Goal: Browse casually

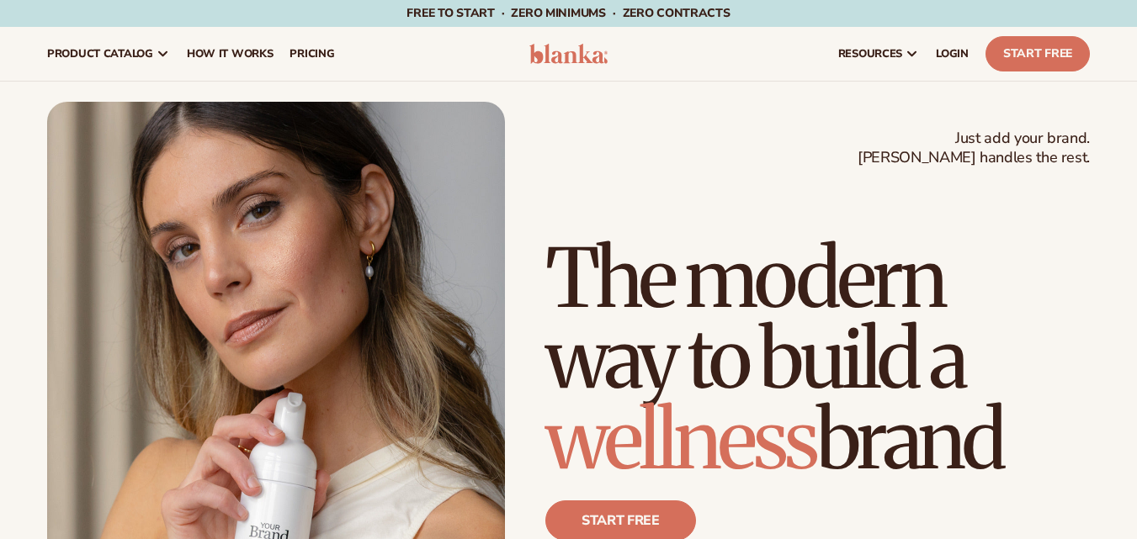
click at [573, 56] on img at bounding box center [568, 54] width 79 height 20
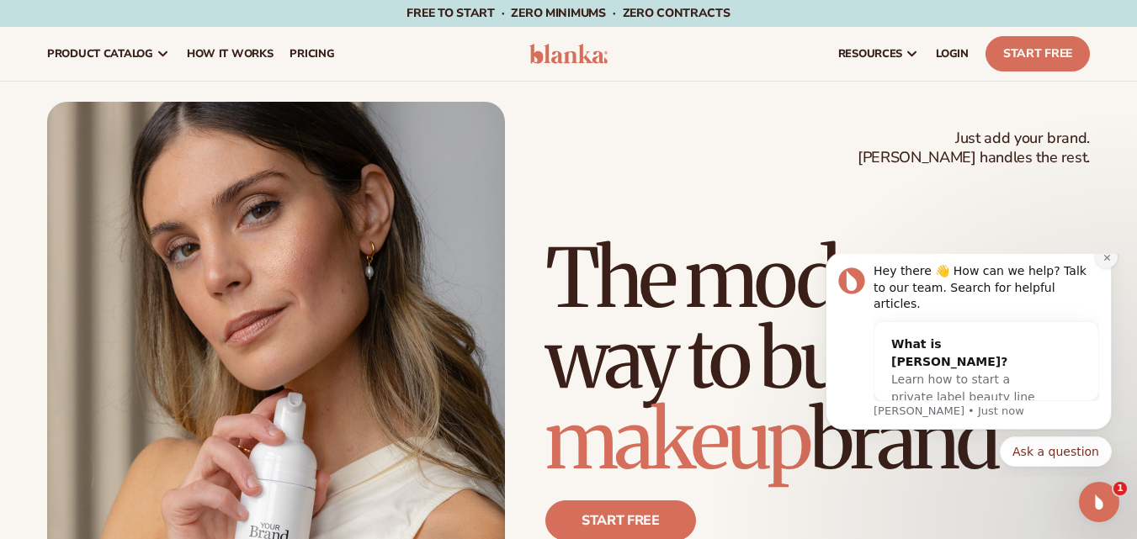
click at [1108, 262] on icon "Dismiss notification" at bounding box center [1106, 257] width 9 height 9
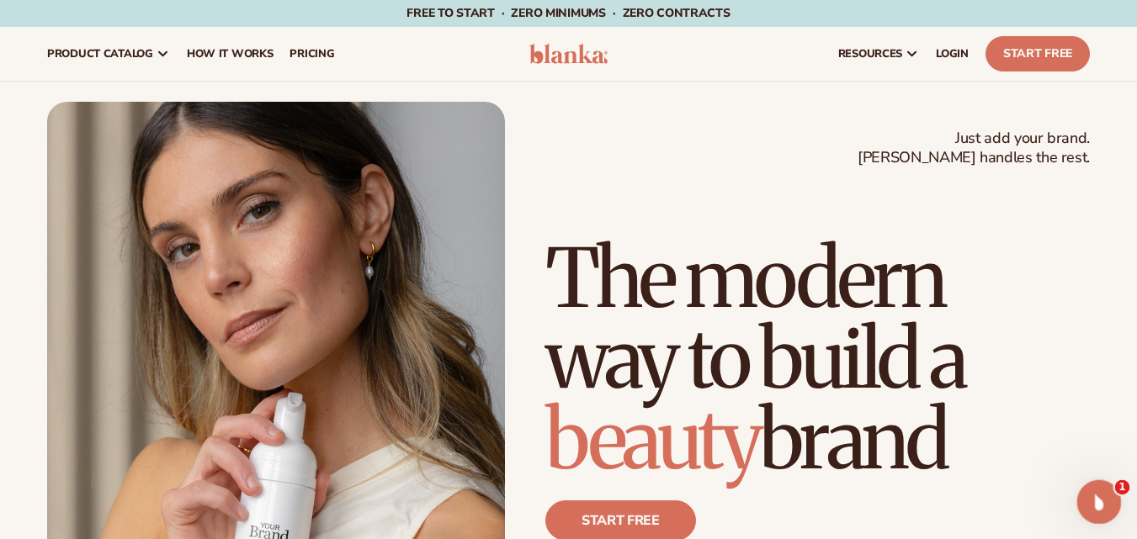
click at [1106, 503] on div "Open Intercom Messenger" at bounding box center [1096, 500] width 56 height 56
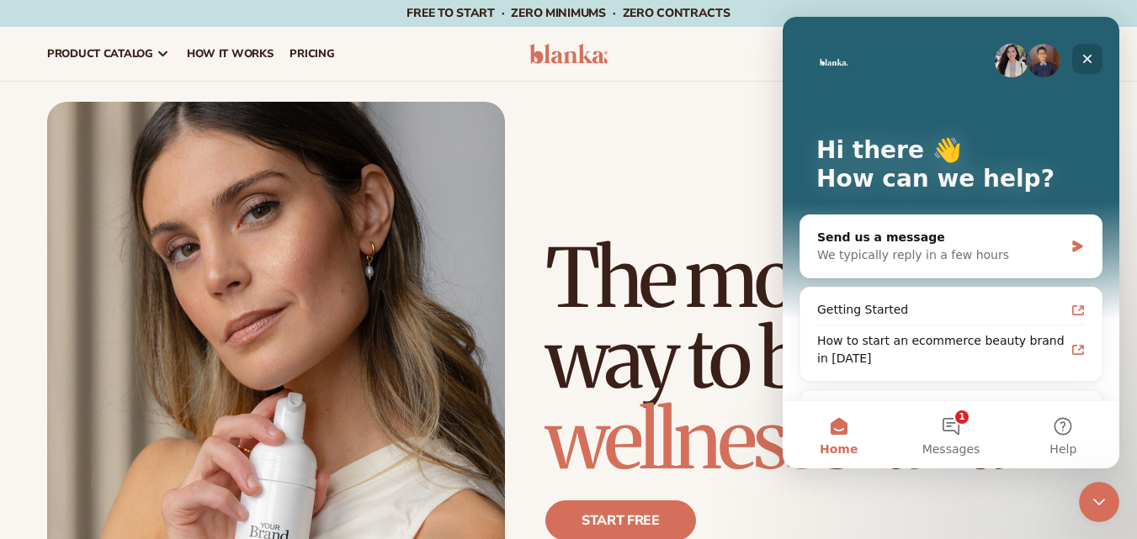
click at [1090, 50] on div "Close" at bounding box center [1087, 59] width 30 height 30
